Goal: Find specific page/section: Find specific page/section

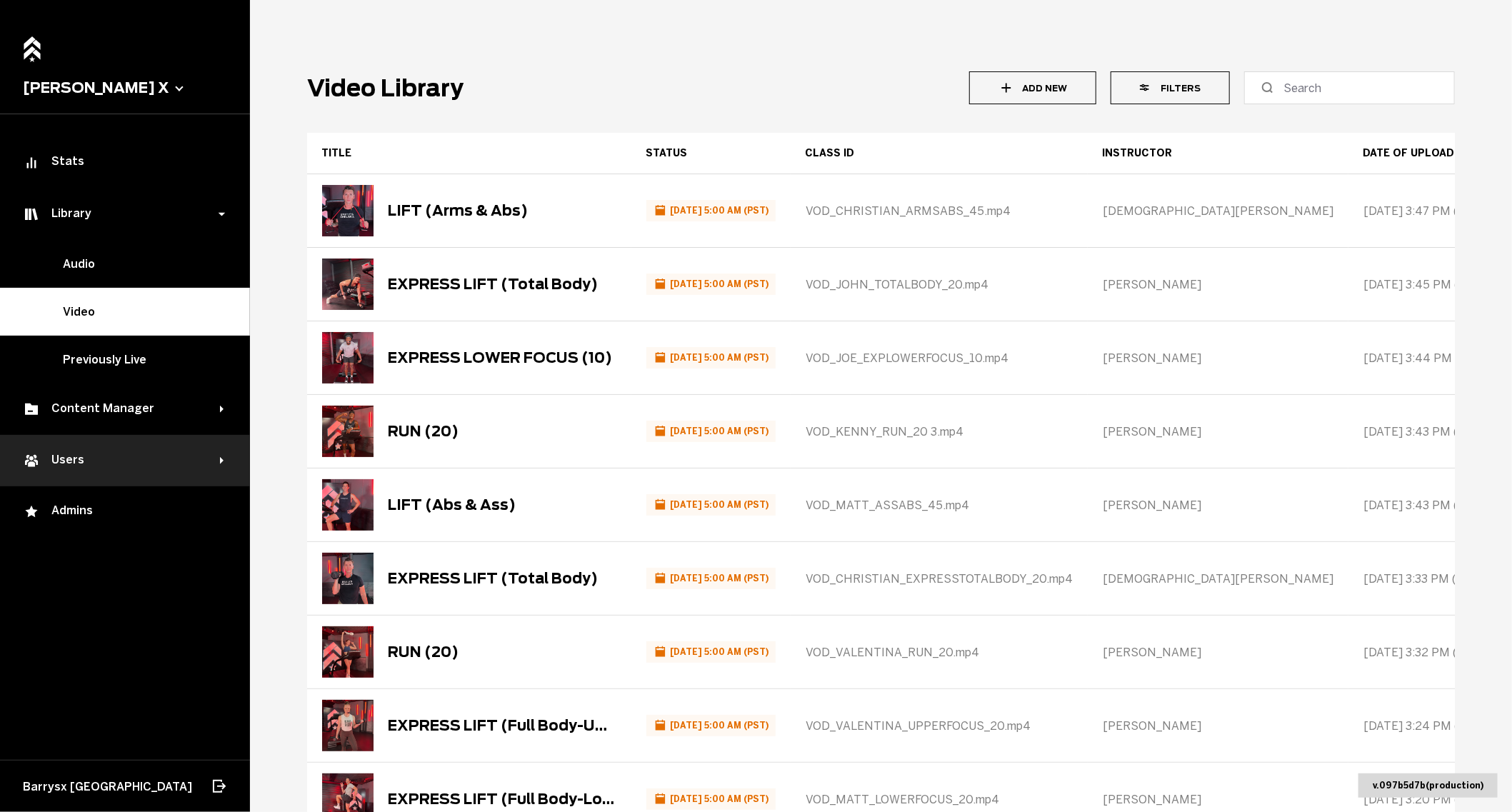
click at [141, 468] on div "Users" at bounding box center [125, 461] width 250 height 52
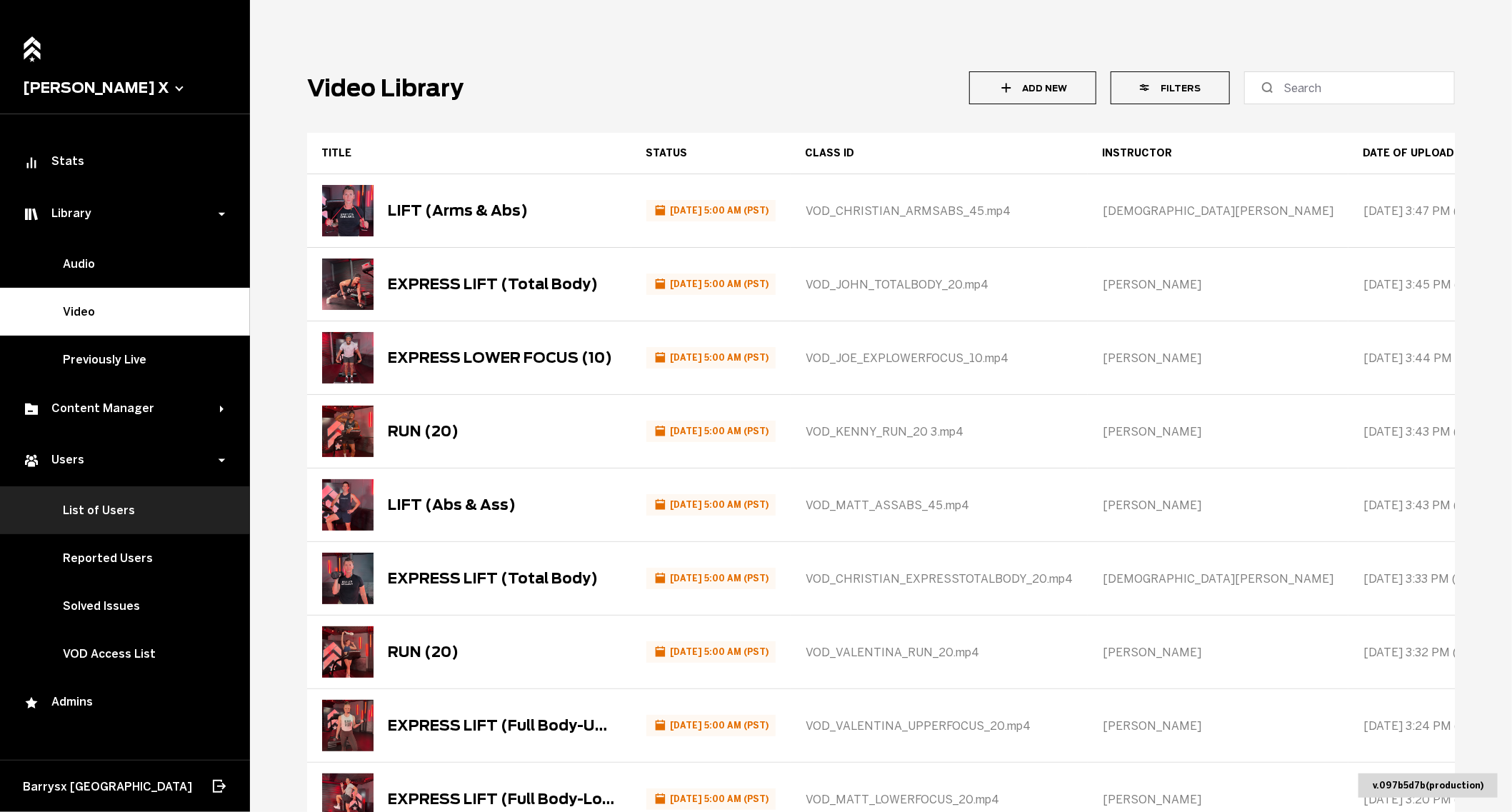
click at [181, 504] on link "List of Users" at bounding box center [125, 510] width 250 height 48
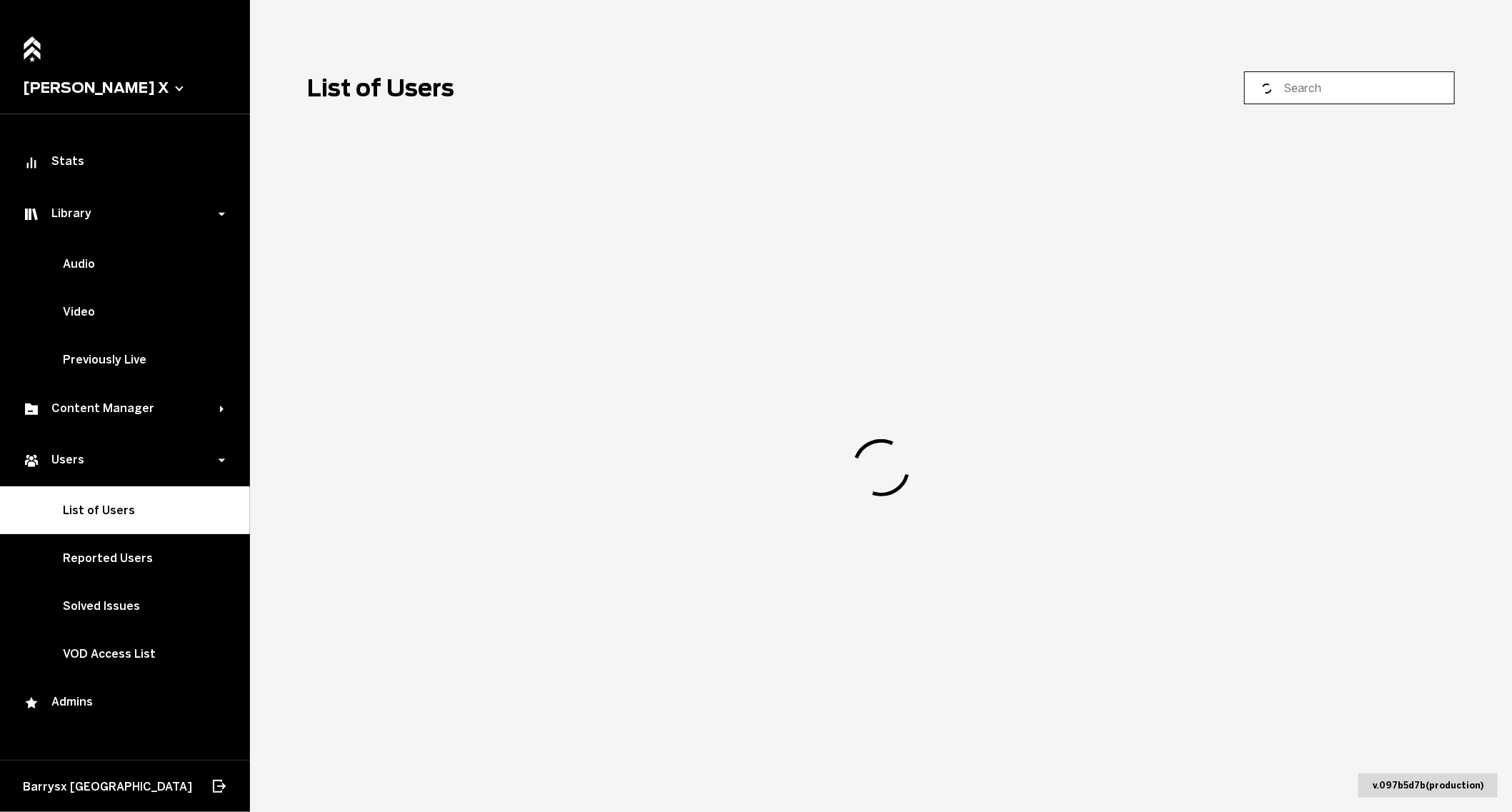
click at [1349, 95] on label at bounding box center [1349, 88] width 211 height 32
click at [1349, 95] on input at bounding box center [1354, 88] width 142 height 17
type input "[PERSON_NAME]"
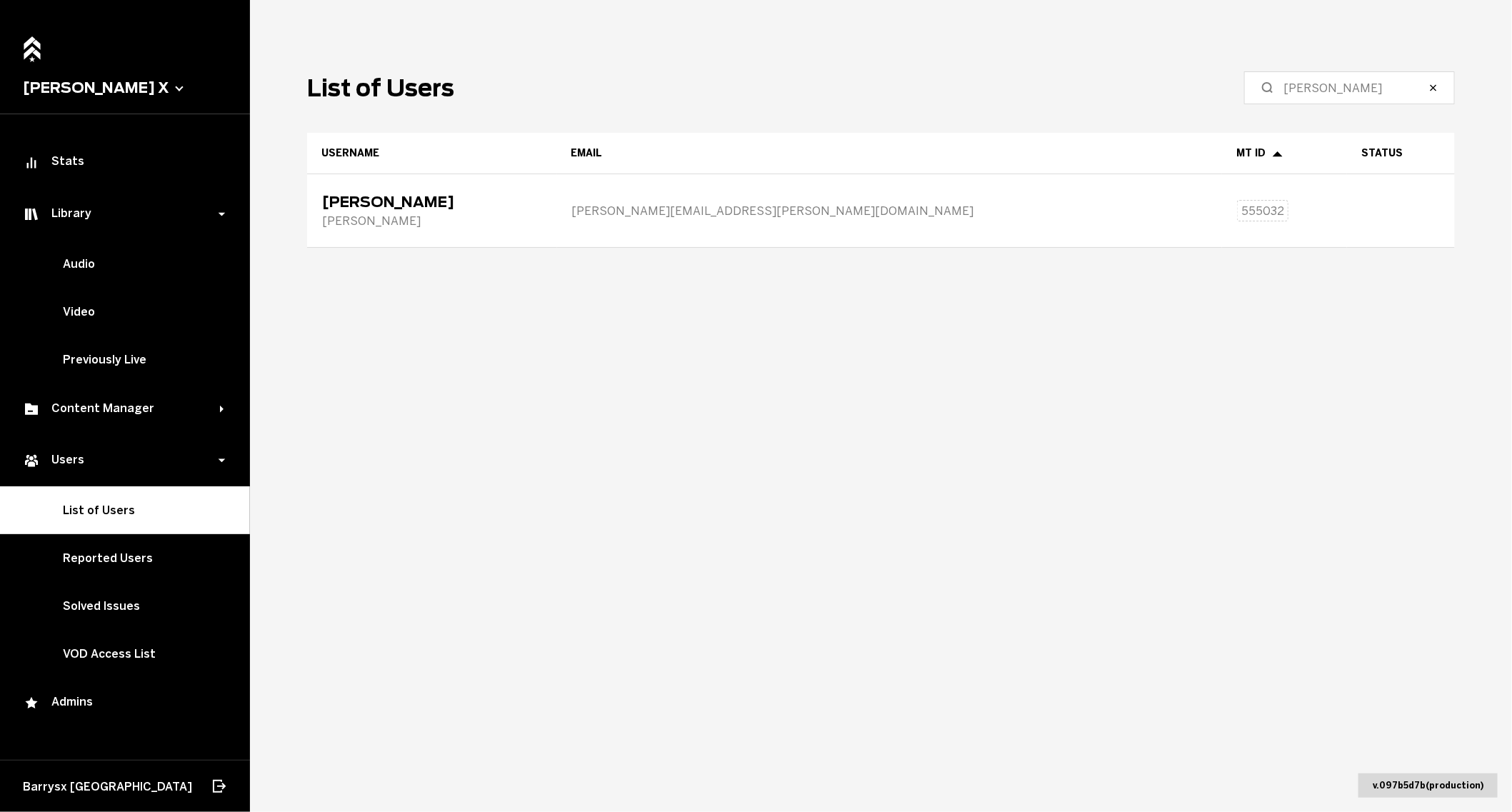
click at [1436, 94] on label "[PERSON_NAME]" at bounding box center [1349, 88] width 211 height 32
click at [1425, 94] on input "[PERSON_NAME]" at bounding box center [1354, 88] width 142 height 17
click at [1436, 90] on icon "button" at bounding box center [1433, 88] width 6 height 6
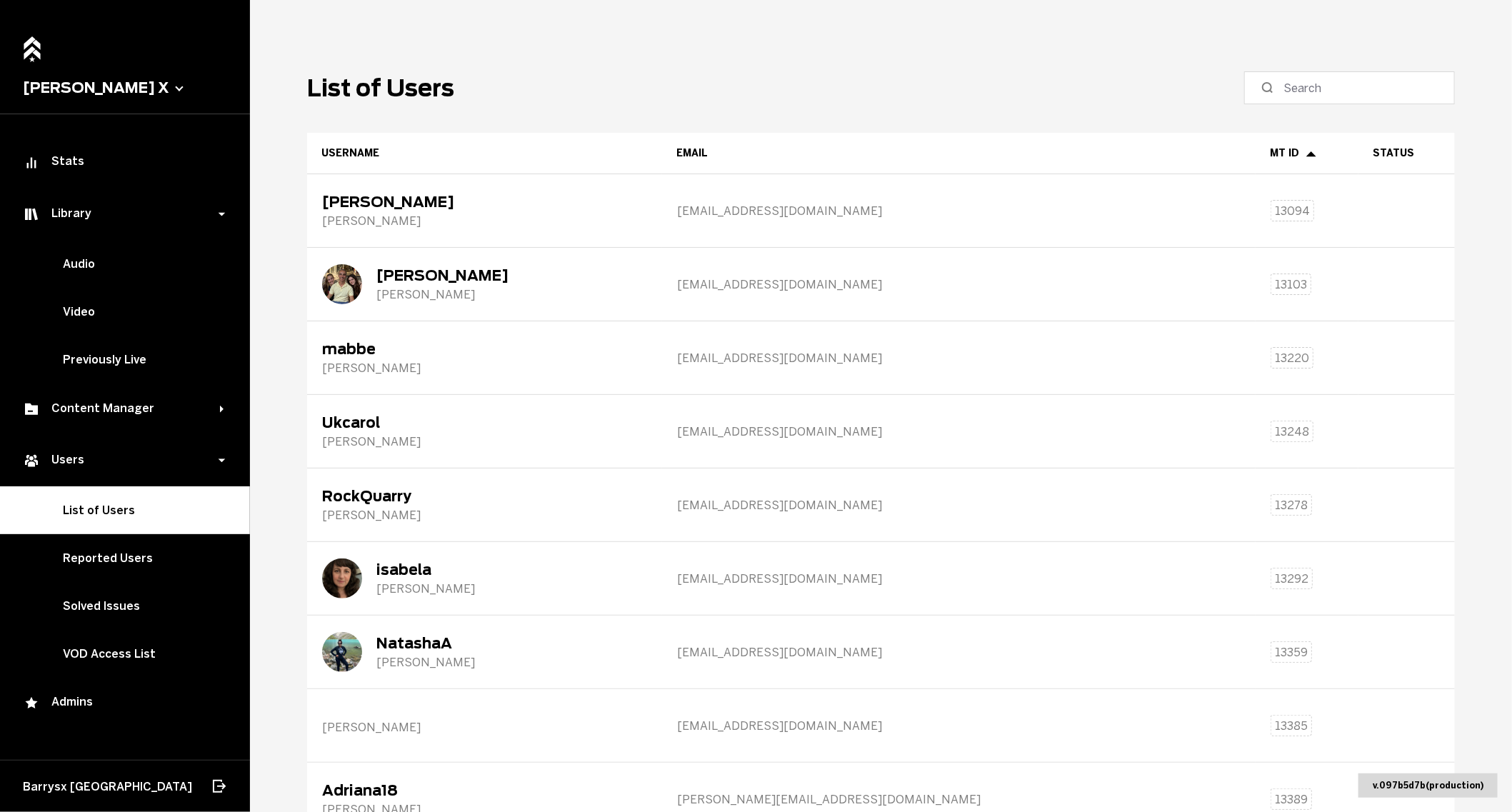
click at [1436, 90] on label at bounding box center [1349, 88] width 211 height 32
click at [1425, 90] on input at bounding box center [1354, 88] width 142 height 17
type input "[PERSON_NAME]"
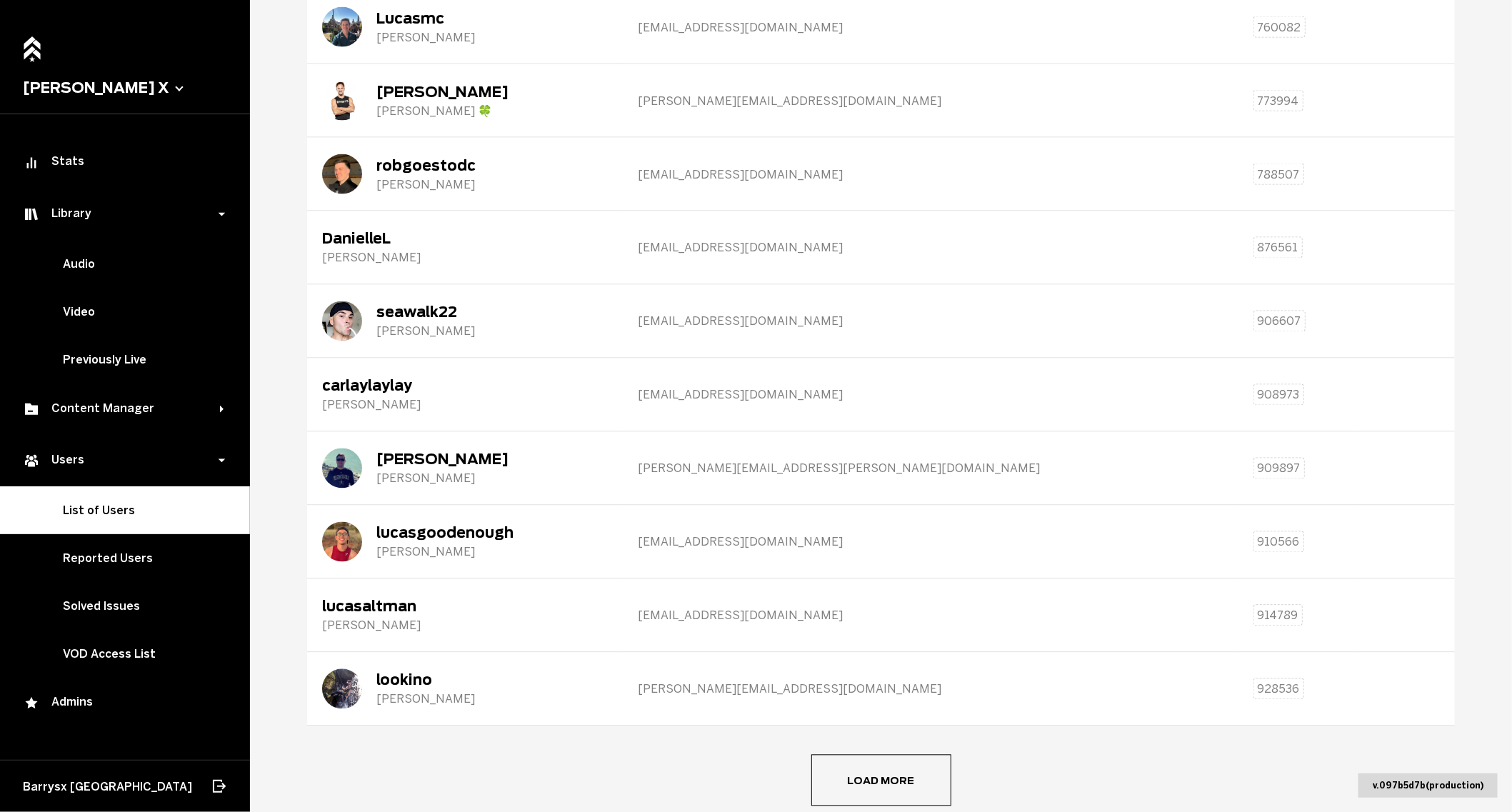
scroll to position [1289, 0]
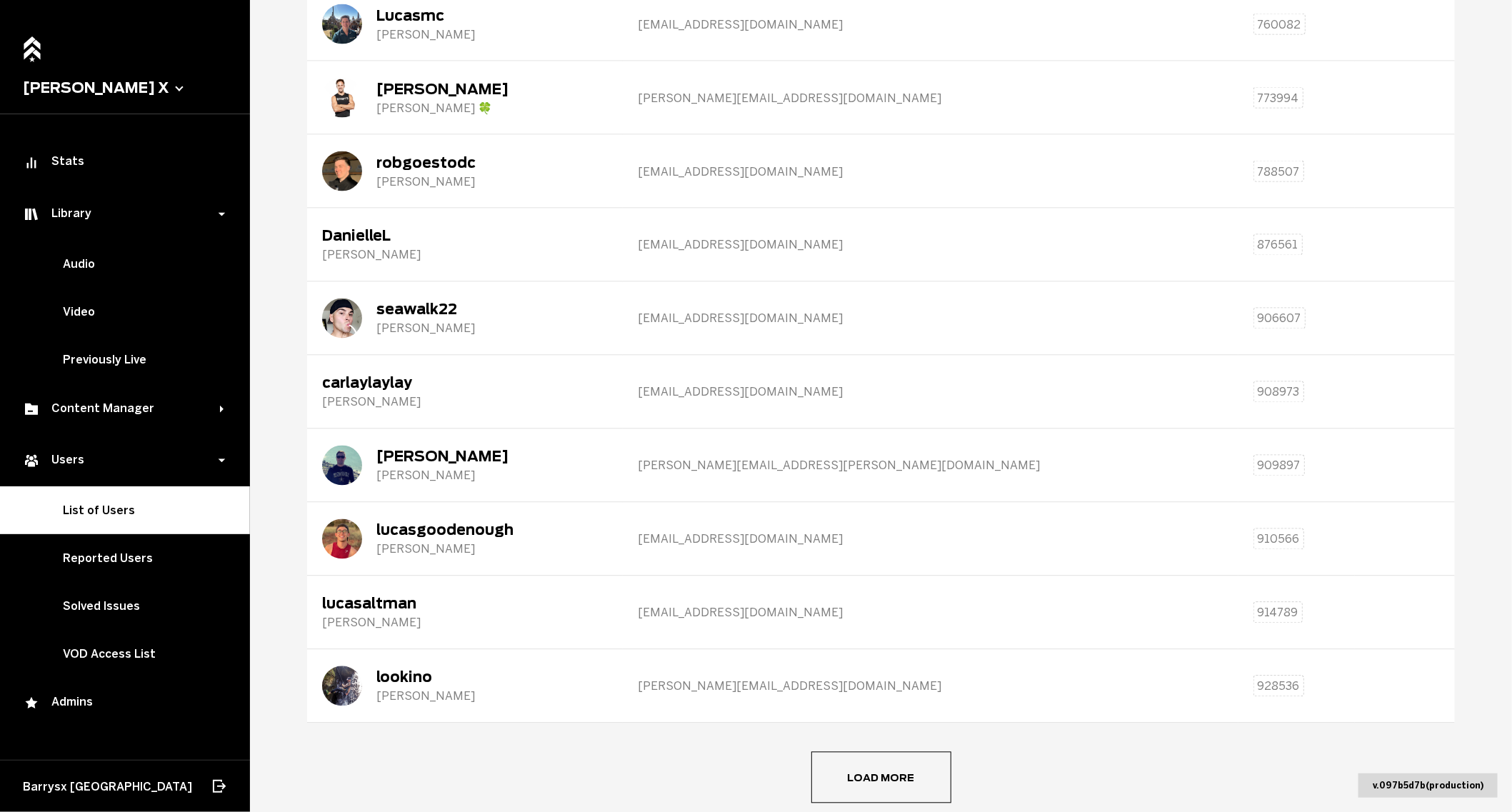
click at [847, 756] on button "Load more" at bounding box center [881, 778] width 140 height 52
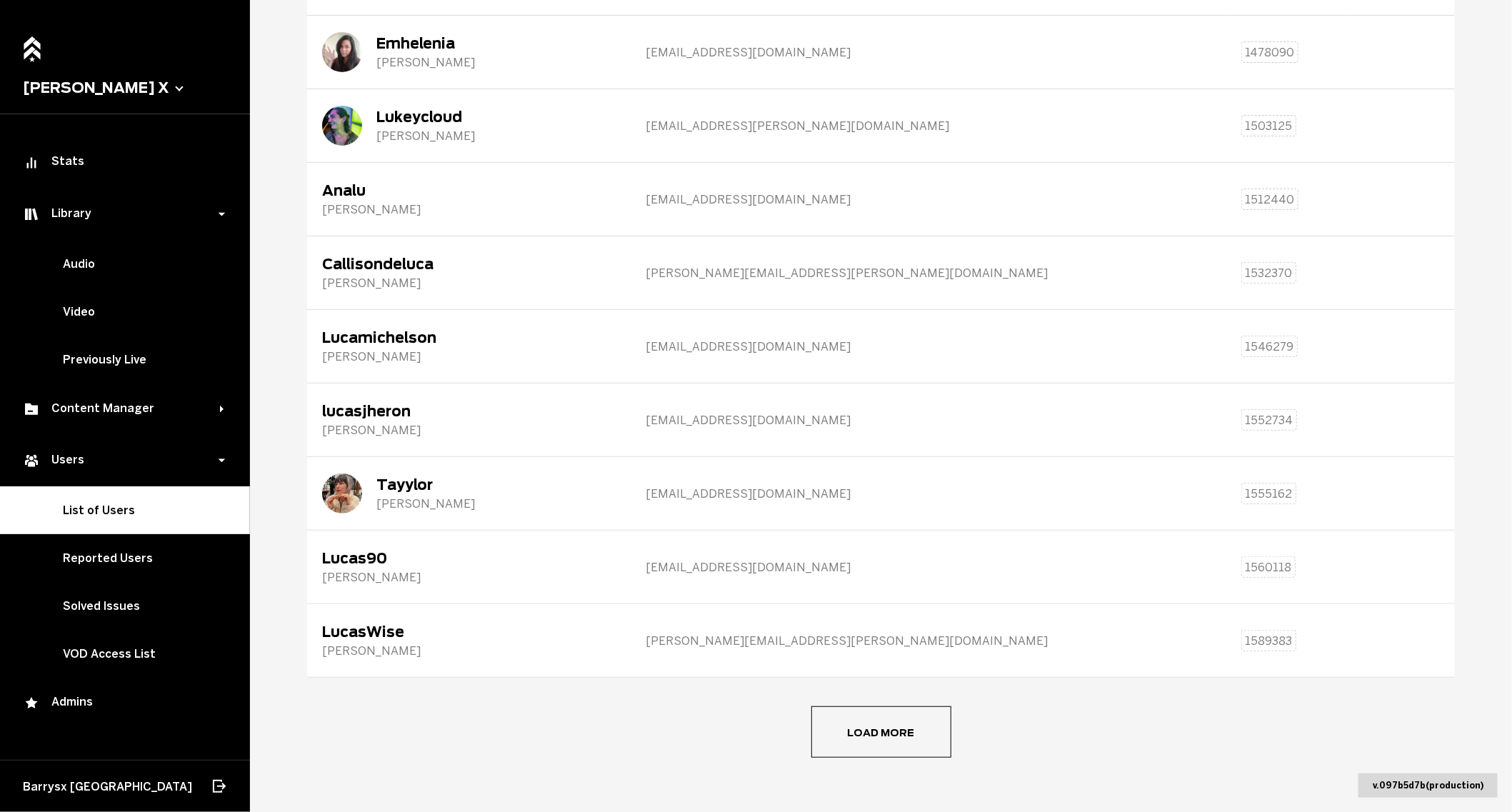
scroll to position [3175, 0]
click at [887, 735] on button "Load more" at bounding box center [881, 730] width 140 height 52
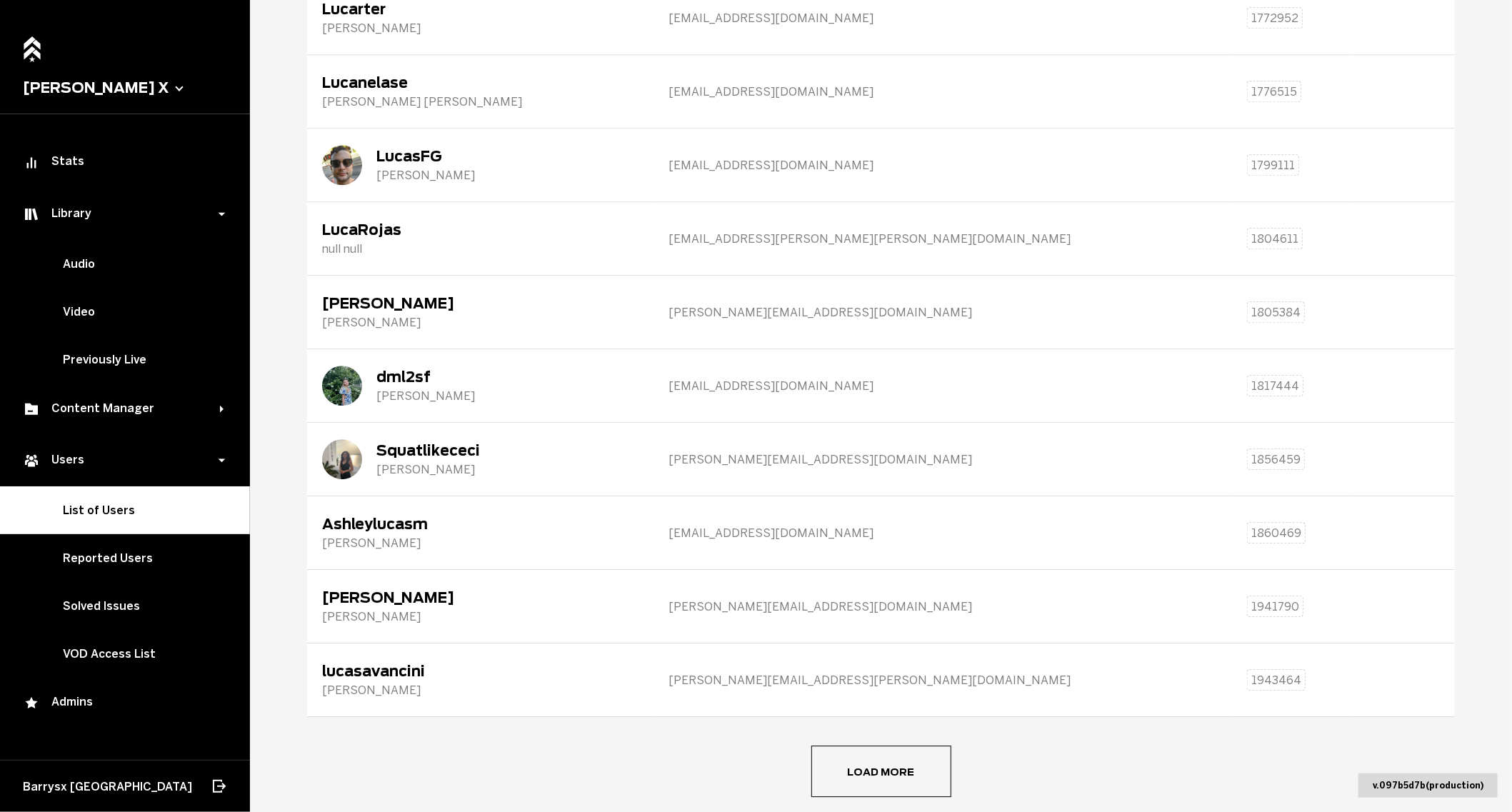
scroll to position [5006, 0]
